Goal: Task Accomplishment & Management: Manage account settings

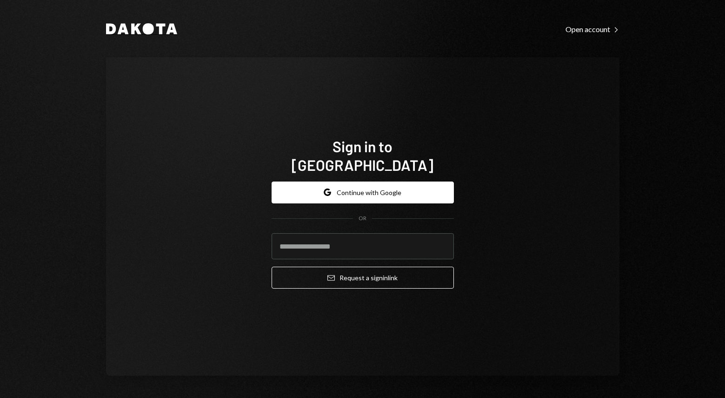
click at [148, 30] on icon at bounding box center [147, 28] width 11 height 11
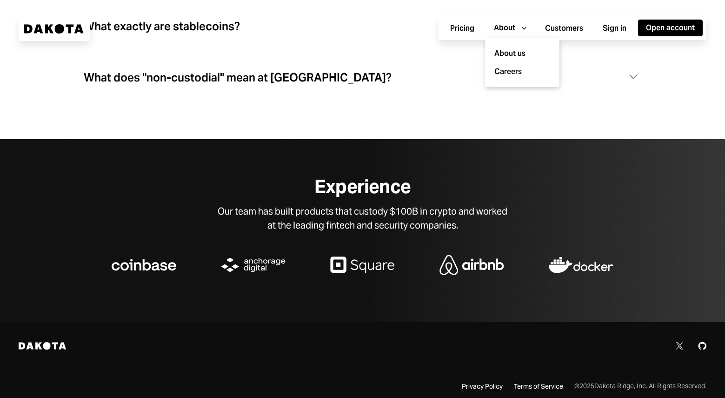
scroll to position [2922, 0]
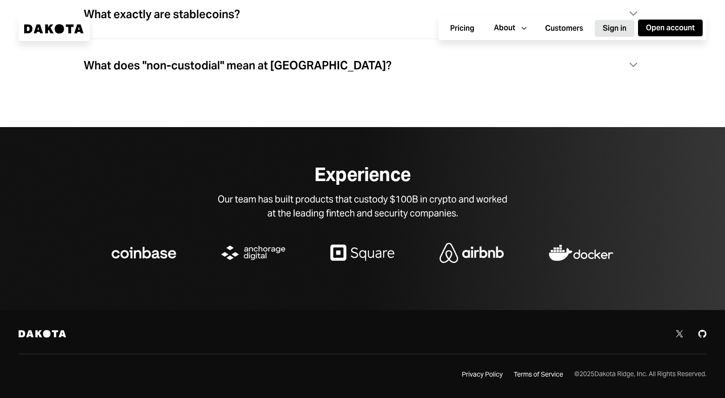
click at [612, 31] on button "Sign in" at bounding box center [615, 28] width 40 height 17
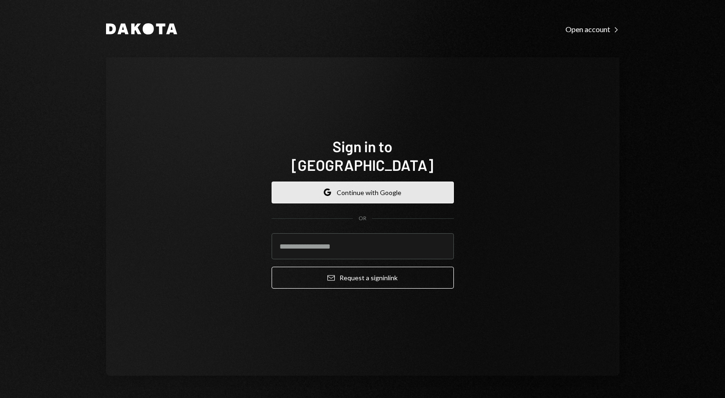
click at [357, 181] on button "Google Continue with Google" at bounding box center [363, 192] width 182 height 22
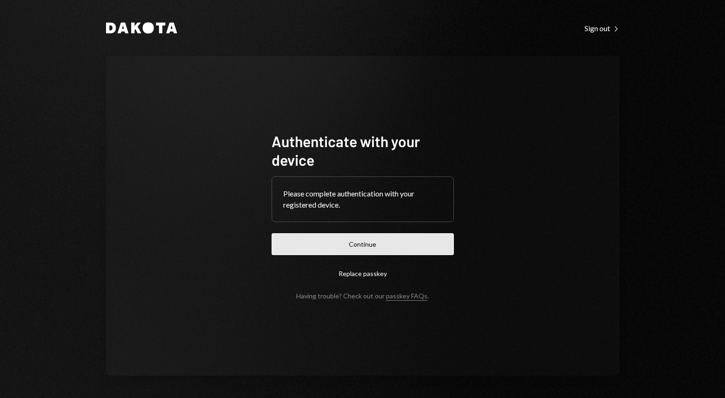
click at [393, 239] on button "Continue" at bounding box center [363, 244] width 182 height 22
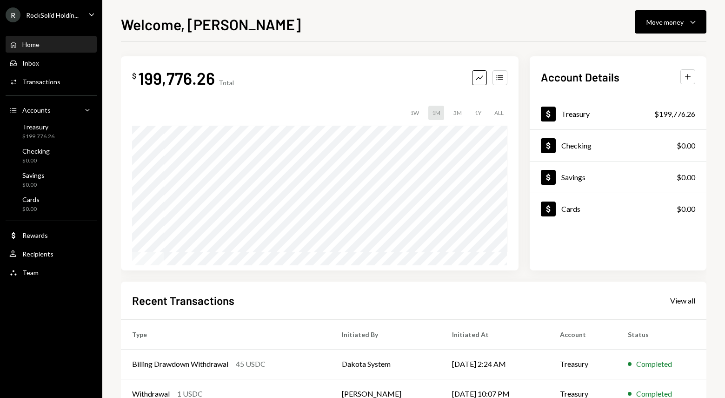
click at [92, 12] on icon "Caret Down" at bounding box center [91, 14] width 10 height 10
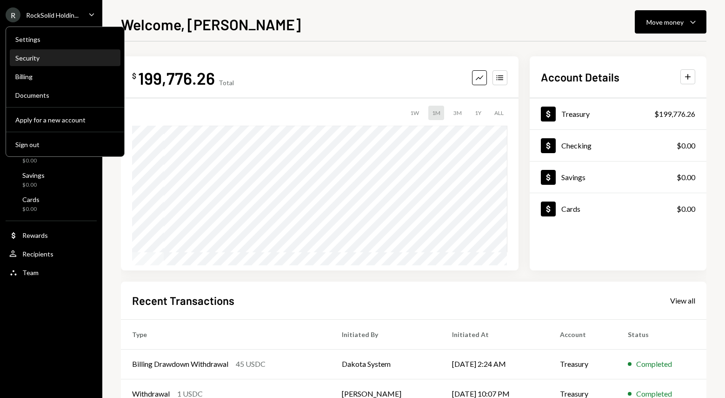
click at [28, 57] on div "Security" at bounding box center [65, 58] width 100 height 8
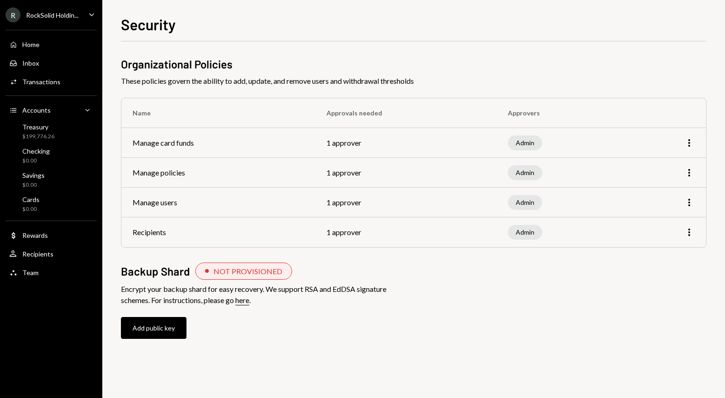
click at [249, 300] on link "here" at bounding box center [242, 300] width 14 height 10
click at [88, 17] on icon "Caret Down" at bounding box center [91, 14] width 10 height 10
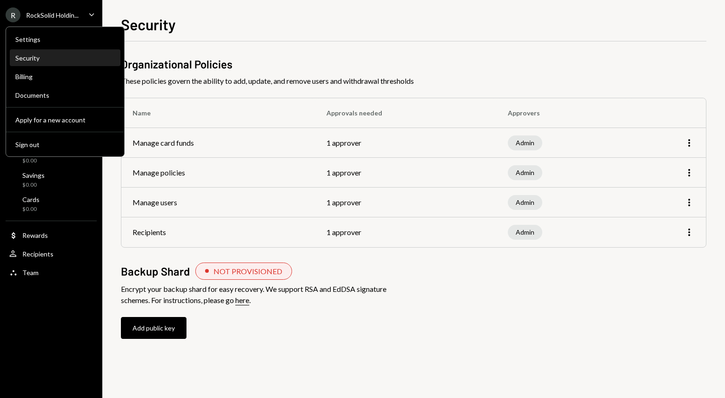
click at [30, 56] on div "Security" at bounding box center [65, 58] width 100 height 8
click at [33, 39] on div "Settings" at bounding box center [65, 39] width 100 height 8
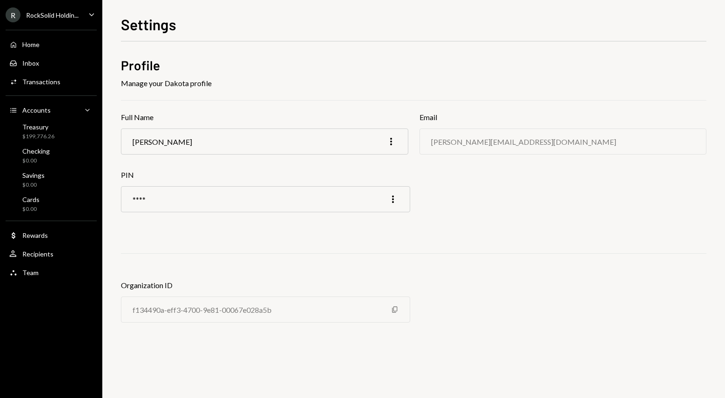
click at [90, 16] on icon "Caret Down" at bounding box center [91, 14] width 10 height 10
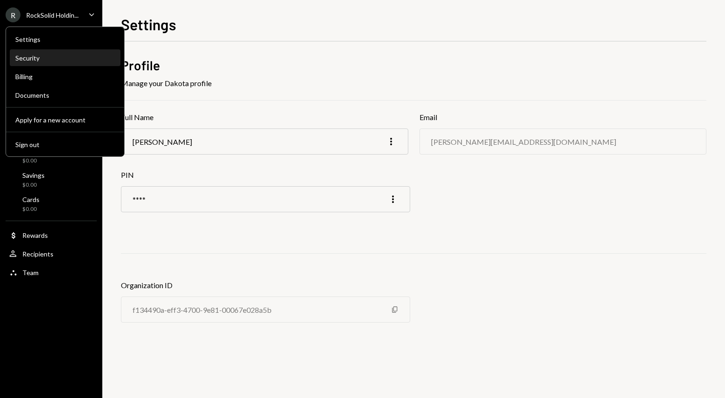
click at [40, 54] on div "Security" at bounding box center [65, 58] width 100 height 8
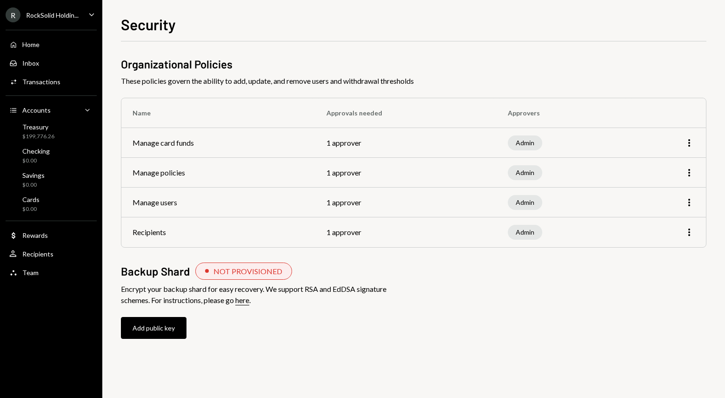
click at [90, 13] on icon "Main" at bounding box center [91, 14] width 5 height 3
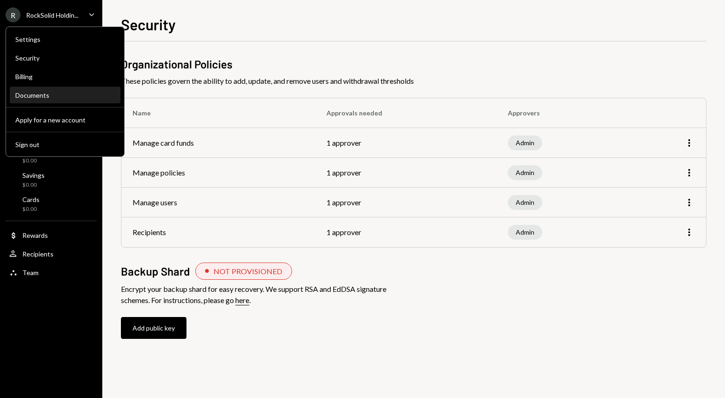
click at [29, 94] on div "Documents" at bounding box center [65, 95] width 100 height 8
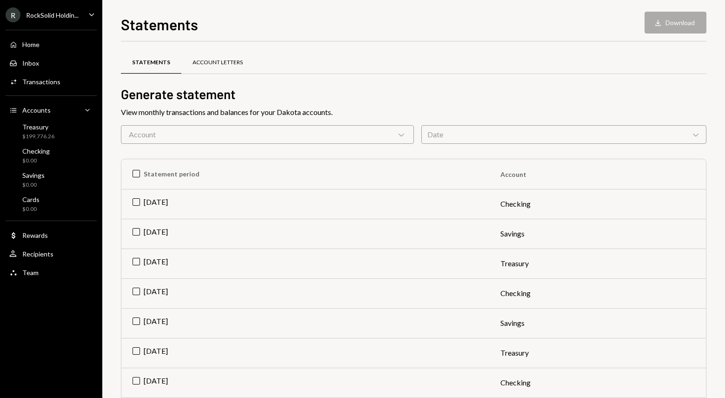
click at [206, 68] on div "Account Letters" at bounding box center [217, 63] width 73 height 22
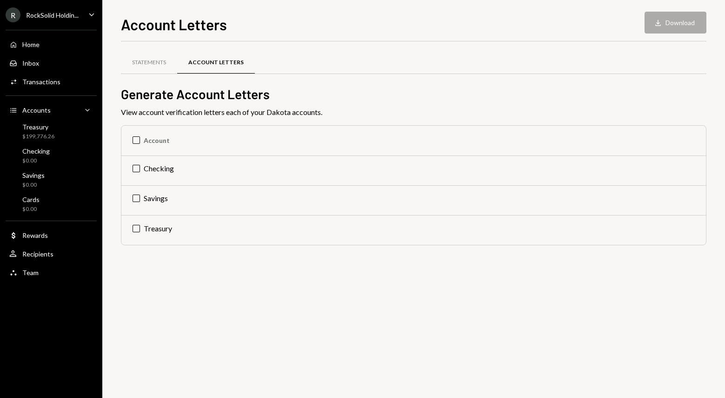
click at [93, 13] on icon "Caret Down" at bounding box center [91, 14] width 10 height 10
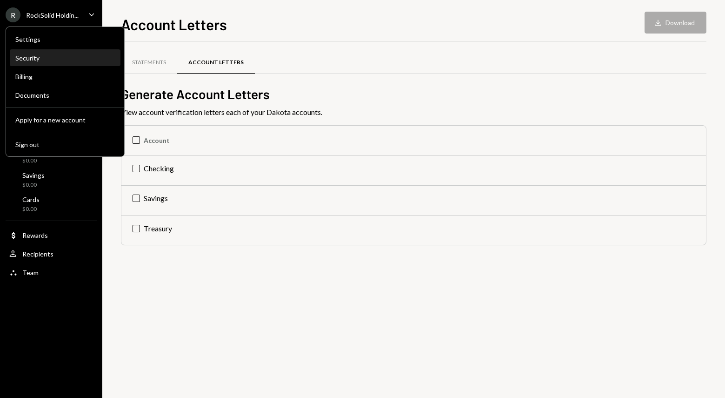
click at [40, 57] on div "Security" at bounding box center [65, 58] width 100 height 8
